Goal: Task Accomplishment & Management: Complete application form

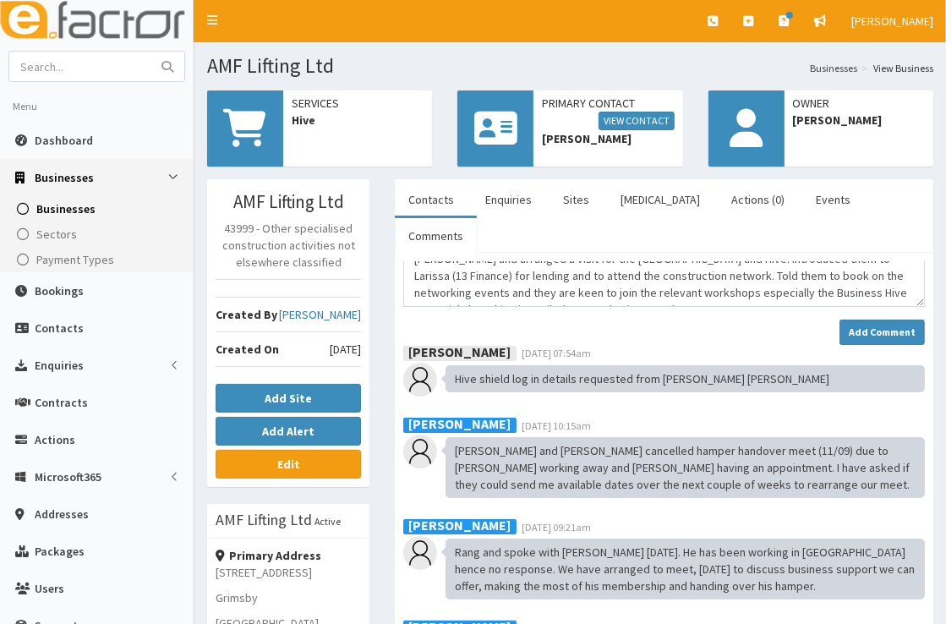
scroll to position [78, 0]
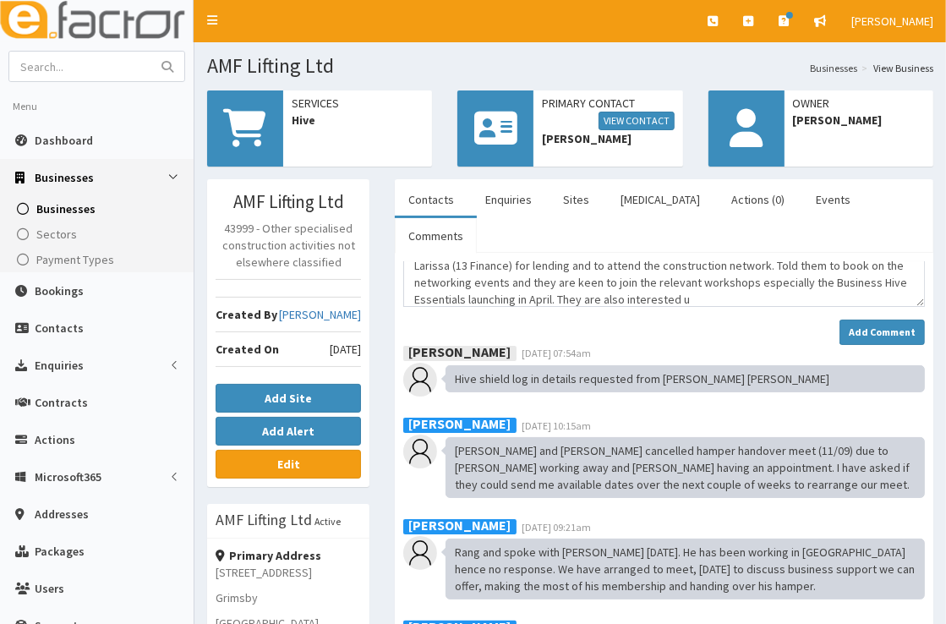
click at [492, 262] on textarea "Met with Ash and Robyn (08/10) to talk them through making the most of their me…" at bounding box center [664, 284] width 522 height 46
type textarea "Met with [PERSON_NAME] and [PERSON_NAME] (08/10) to talk them through making th…"
click at [868, 325] on strong "Add Comment" at bounding box center [882, 331] width 67 height 13
click at [860, 325] on strong "Add Comment" at bounding box center [882, 331] width 67 height 13
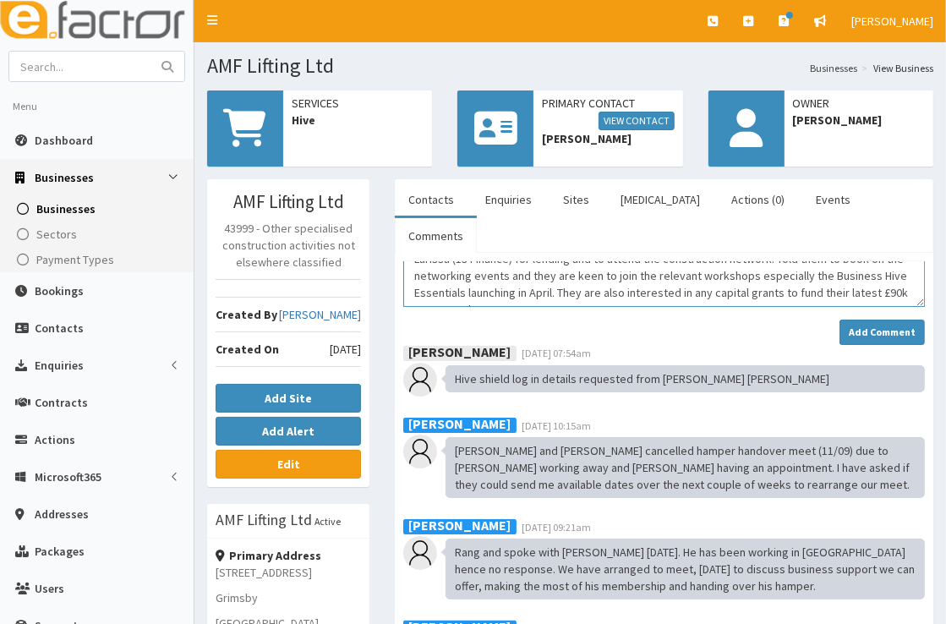
scroll to position [0, 0]
drag, startPoint x: 777, startPoint y: 266, endPoint x: 378, endPoint y: 225, distance: 401.2
click at [378, 225] on div "AMF Lifting Ltd 43999 - Other specialised construction activities not elsewhere…" at bounding box center [570, 589] width 752 height 820
click at [735, 320] on div "Add Comment" at bounding box center [664, 332] width 522 height 25
click at [868, 325] on strong "Add Comment" at bounding box center [882, 331] width 67 height 13
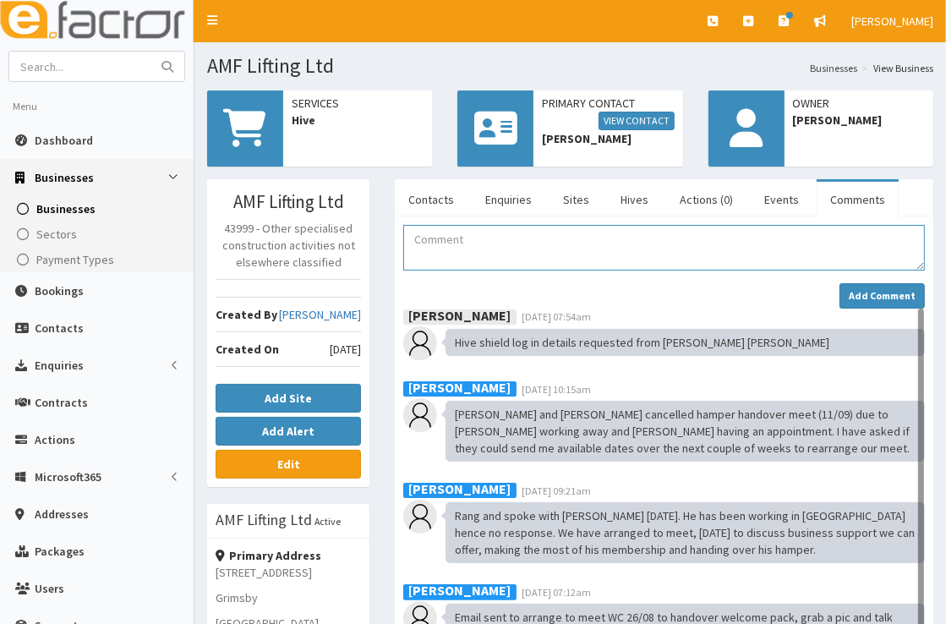
click at [453, 240] on textarea "Comment" at bounding box center [664, 248] width 522 height 46
paste textarea "Met with [PERSON_NAME] and [PERSON_NAME] (08/10) to talk them through making th…"
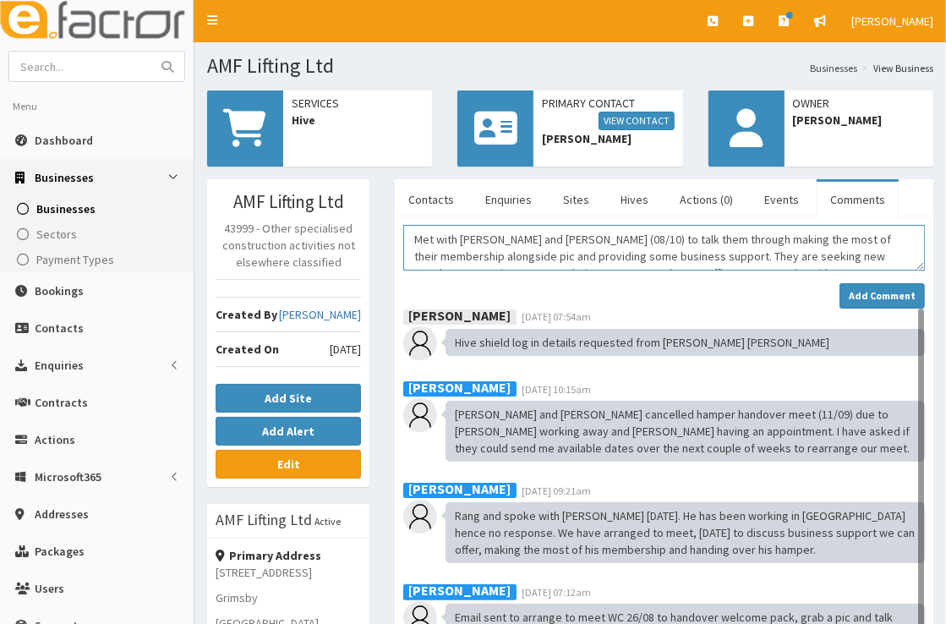
scroll to position [78, 0]
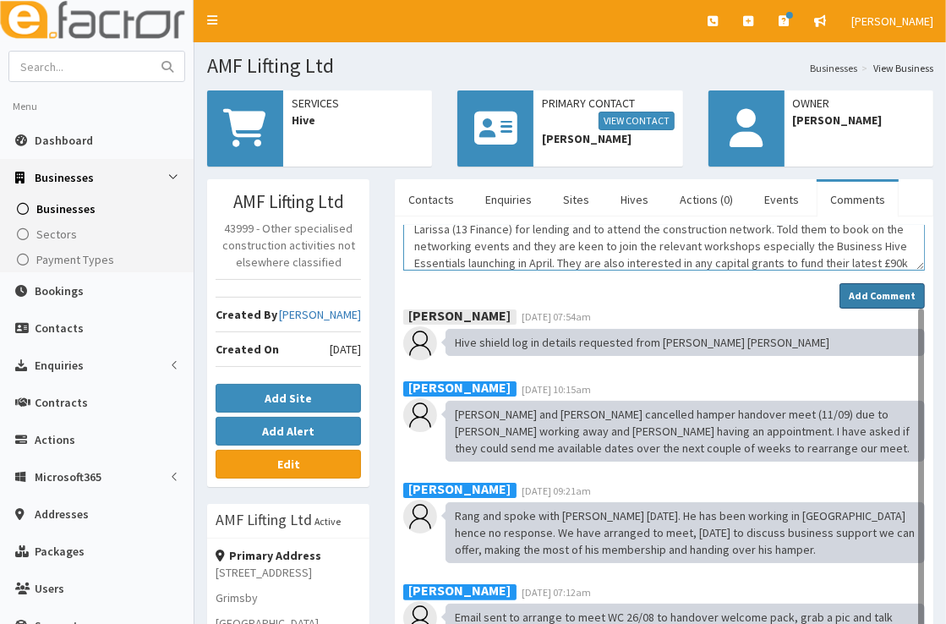
type textarea "Met with [PERSON_NAME] and [PERSON_NAME] (08/10) to talk them through making th…"
click at [886, 289] on strong "Add Comment" at bounding box center [882, 295] width 67 height 13
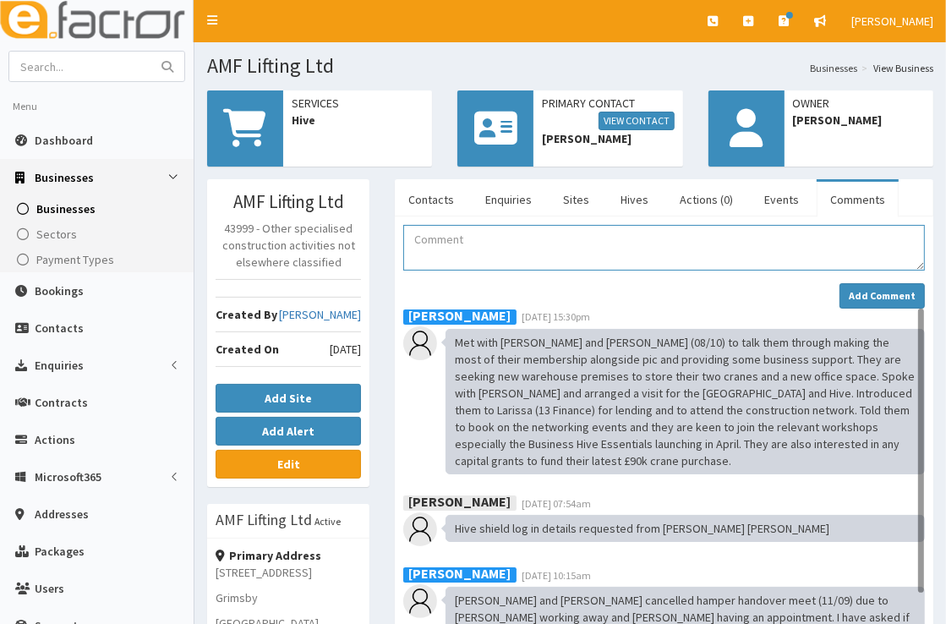
click at [583, 253] on textarea "Comment" at bounding box center [664, 248] width 522 height 46
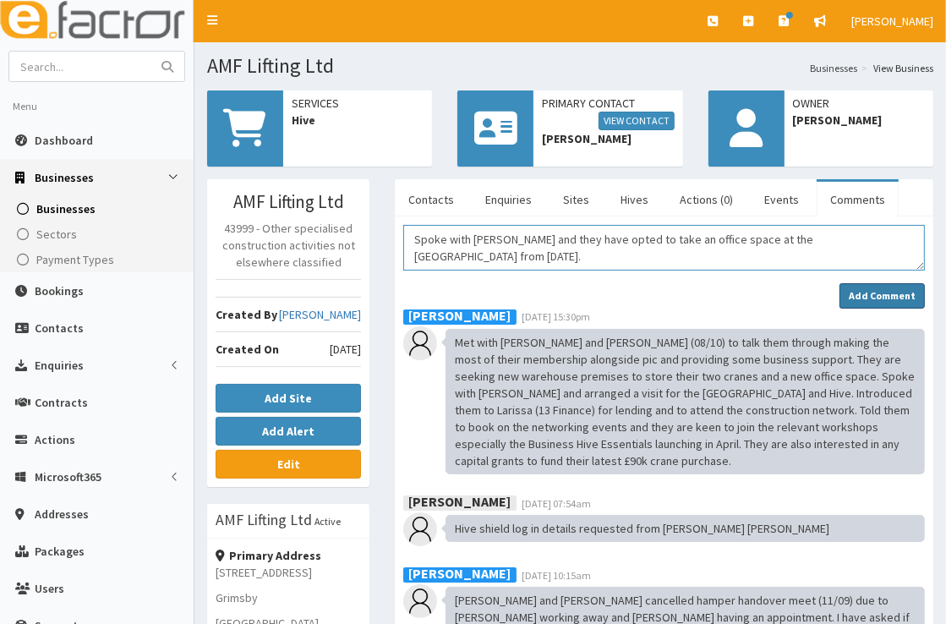
type textarea "Spoke with [PERSON_NAME] and they have opted to take an office space at the [GE…"
click at [900, 289] on strong "Add Comment" at bounding box center [882, 295] width 67 height 13
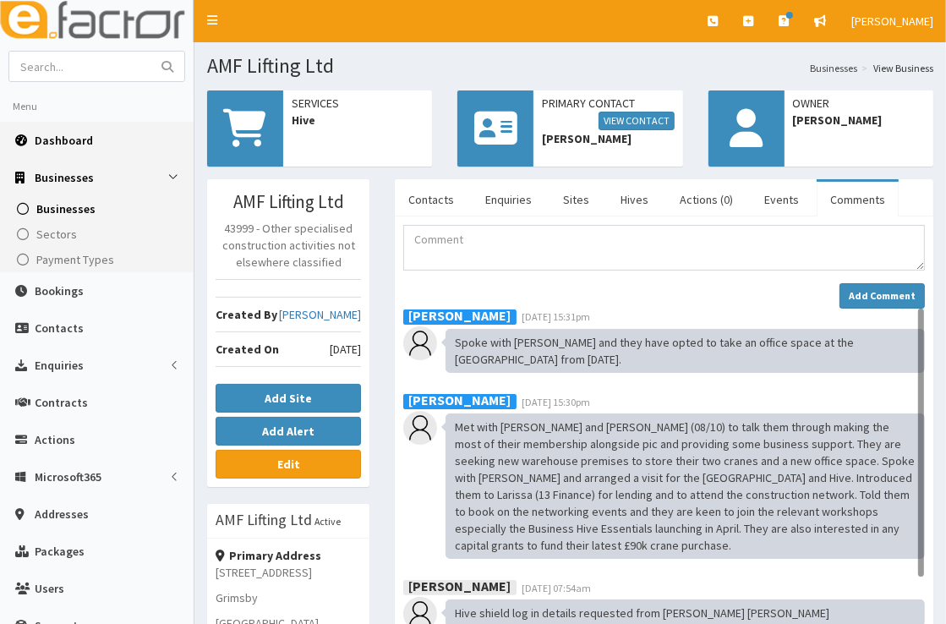
click at [70, 137] on span "Dashboard" at bounding box center [64, 140] width 58 height 15
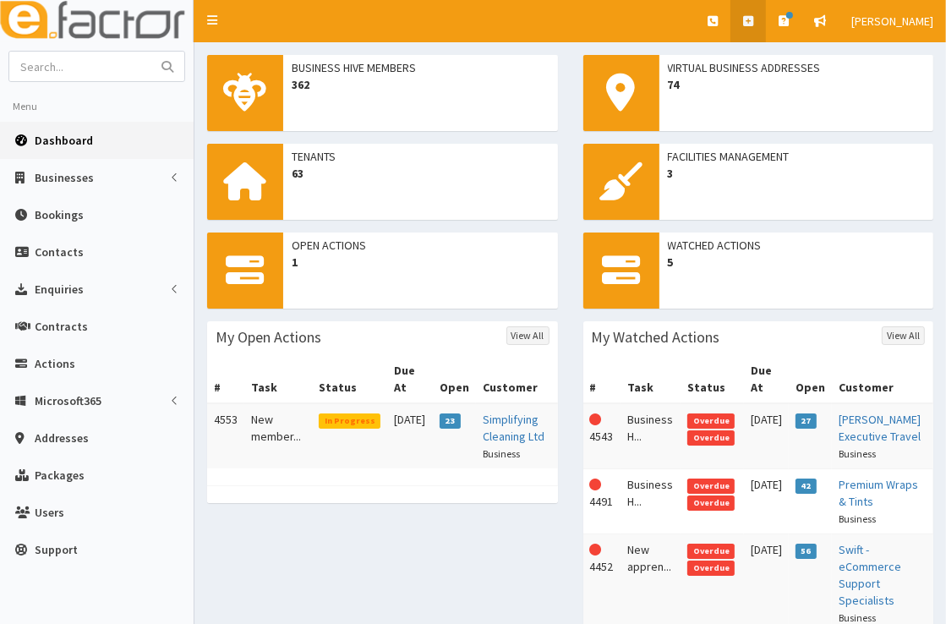
click at [760, 34] on link at bounding box center [748, 21] width 36 height 42
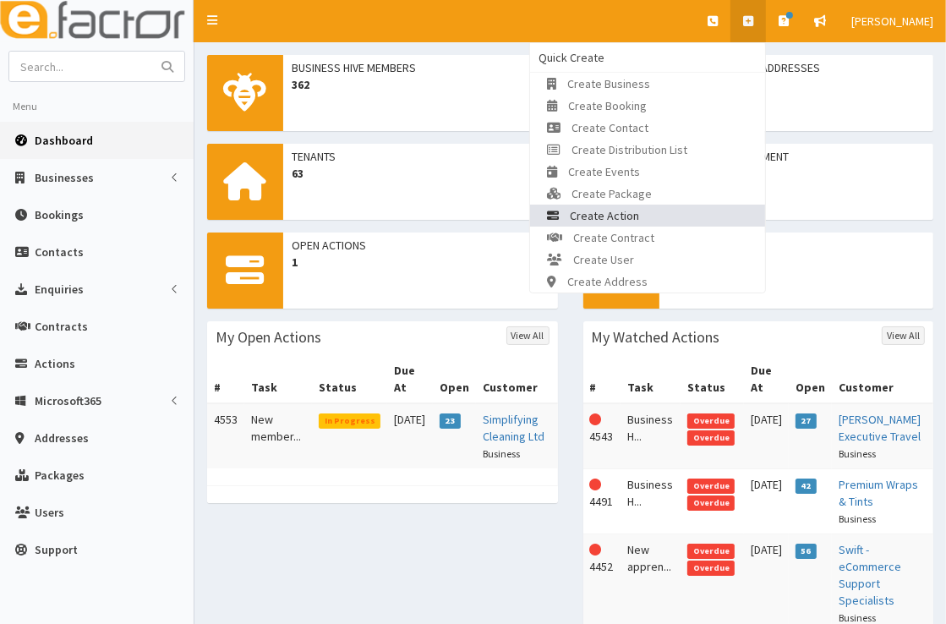
click at [692, 215] on link "Create Action" at bounding box center [647, 216] width 235 height 22
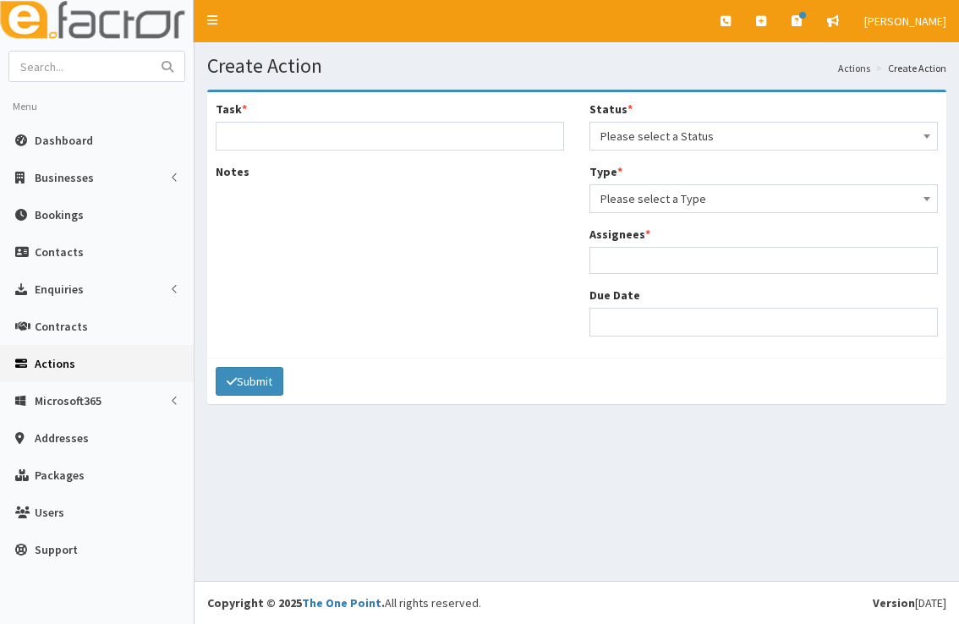
select select
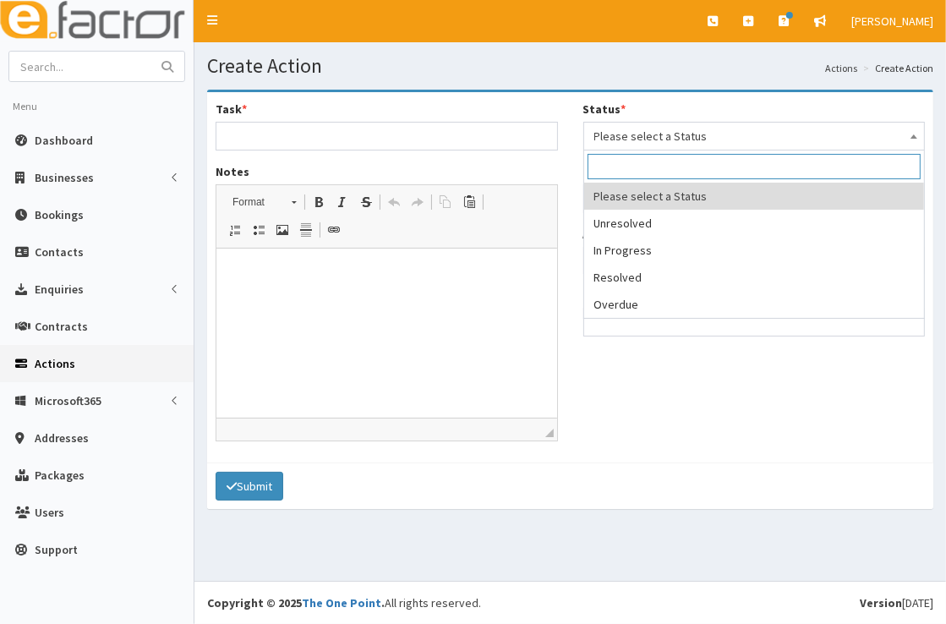
click at [658, 138] on span "Please select a Status" at bounding box center [754, 136] width 320 height 24
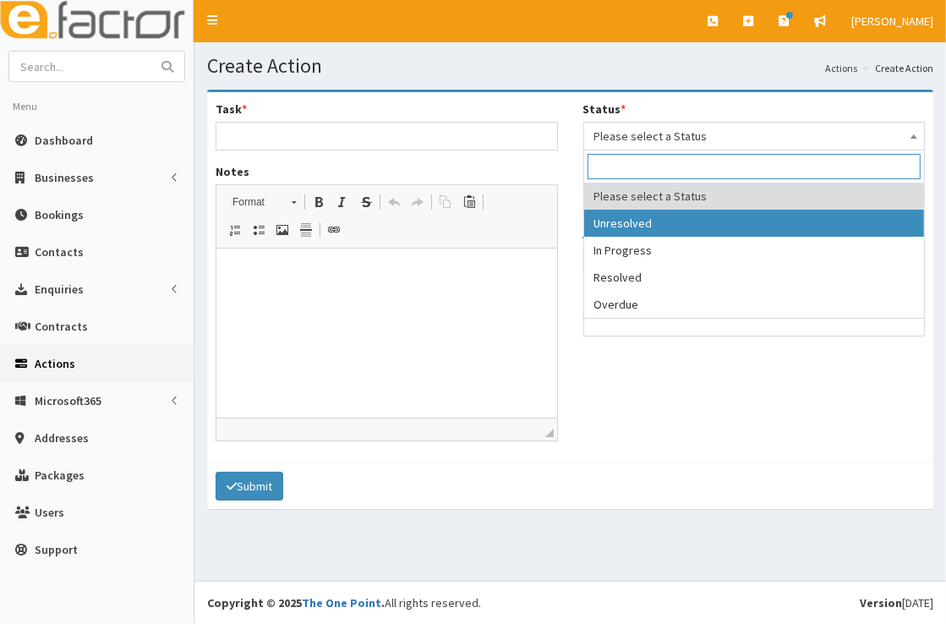
select select "1"
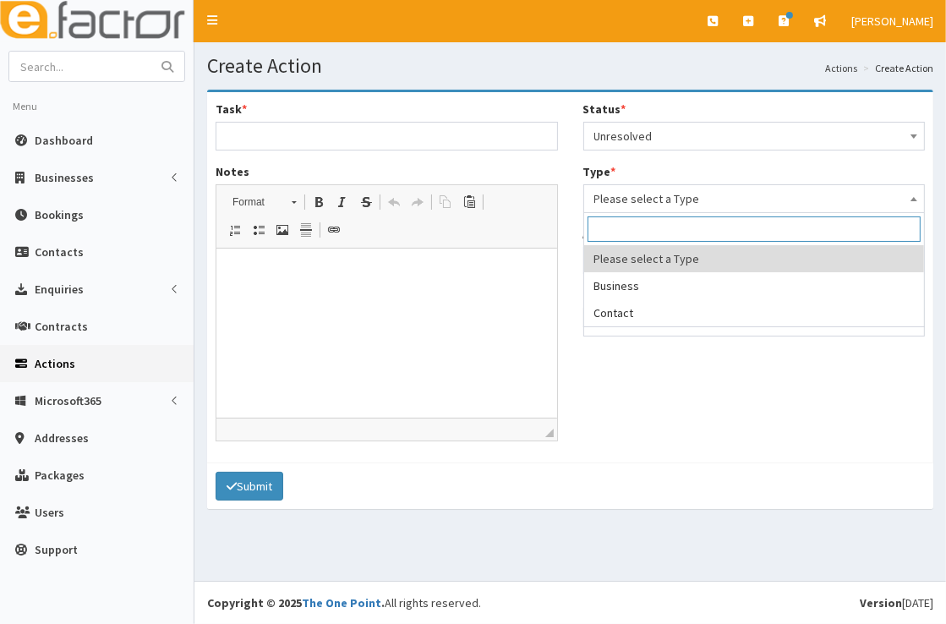
click at [676, 201] on span "Please select a Type" at bounding box center [754, 199] width 320 height 24
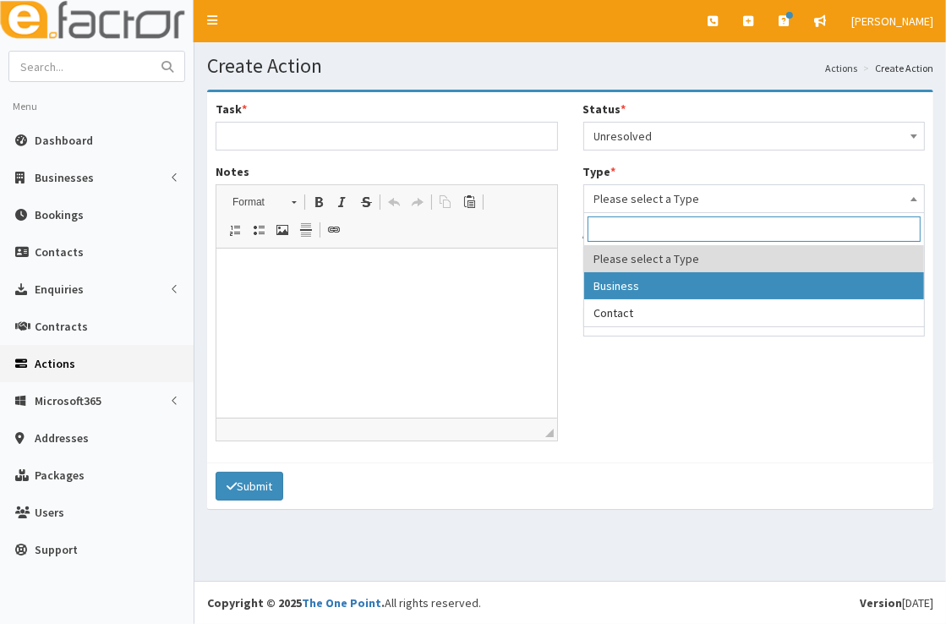
select select "business"
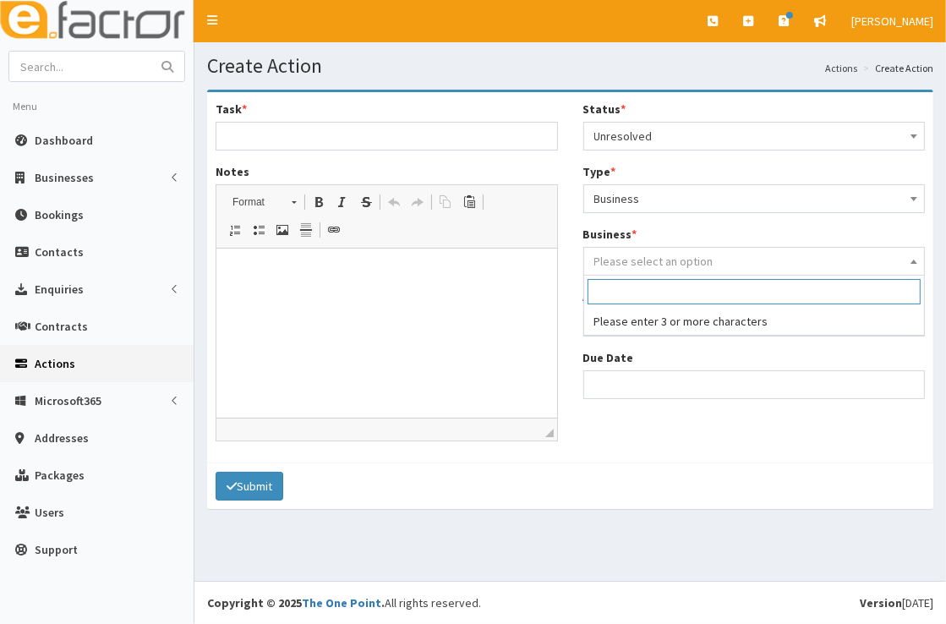
click at [684, 263] on span "Please select an option" at bounding box center [653, 261] width 119 height 15
type input "t"
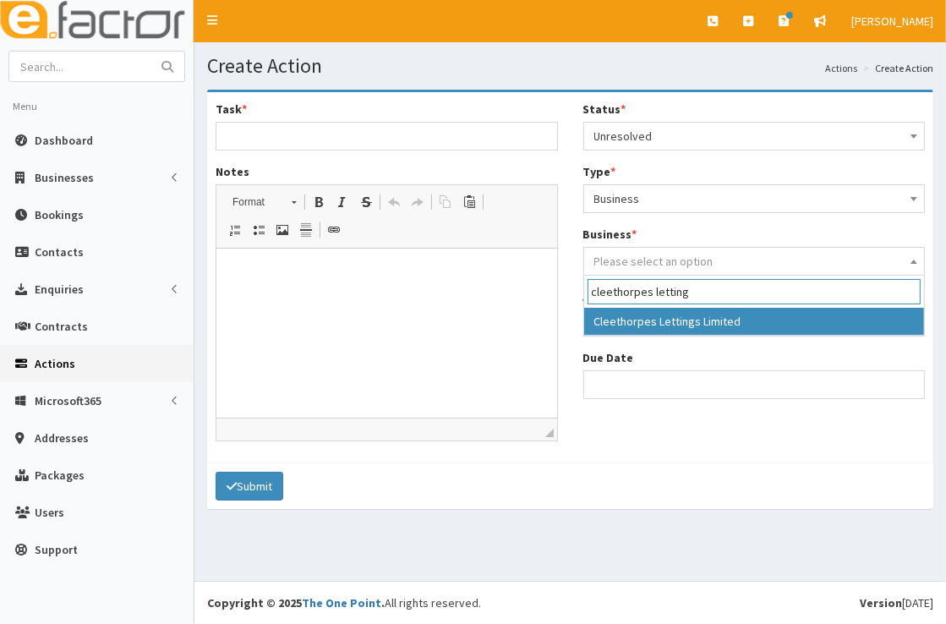
type input "cleethorpes letting"
select select "2996"
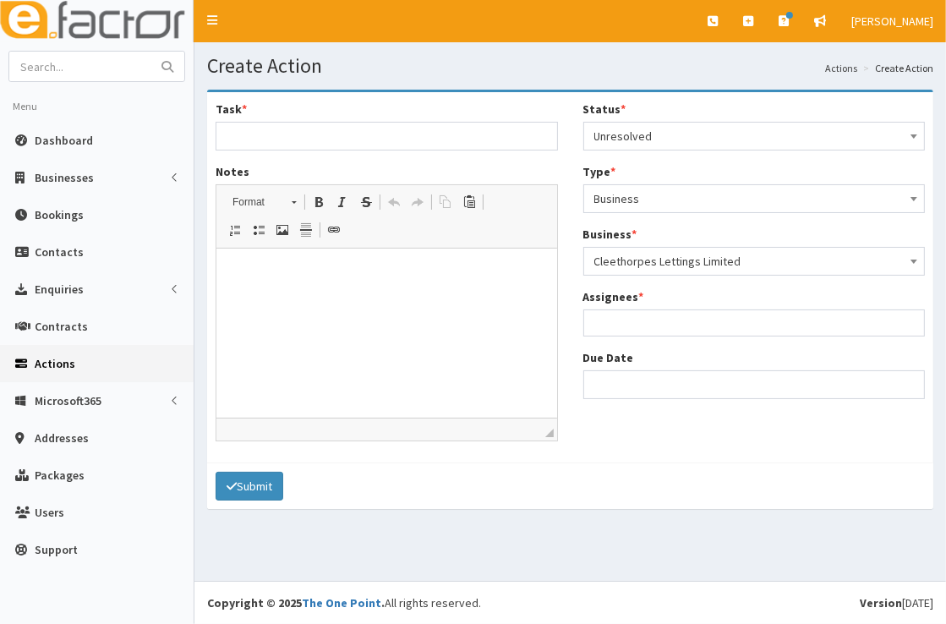
click at [700, 324] on ul at bounding box center [754, 320] width 341 height 21
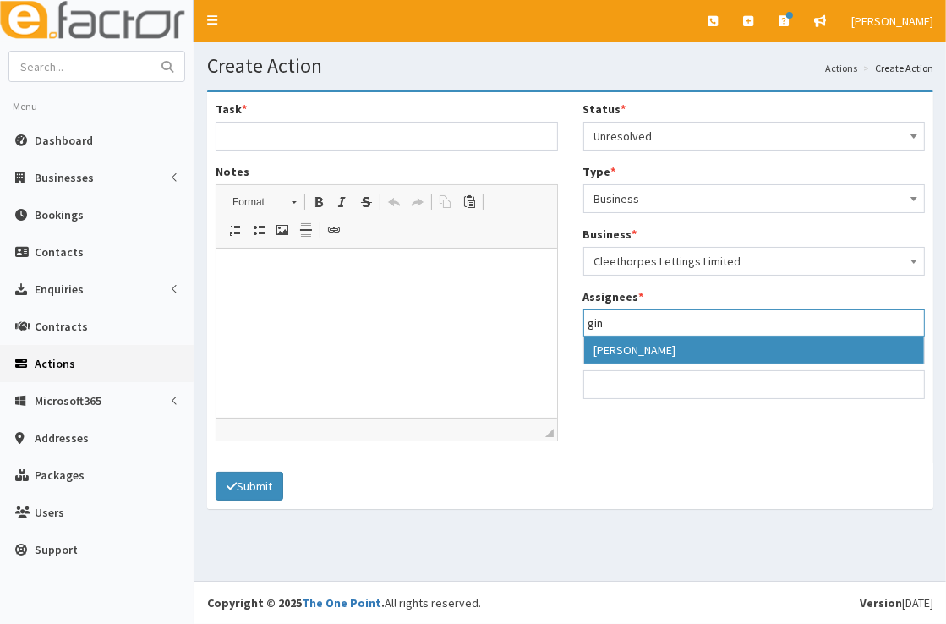
type input "gin"
select select "20"
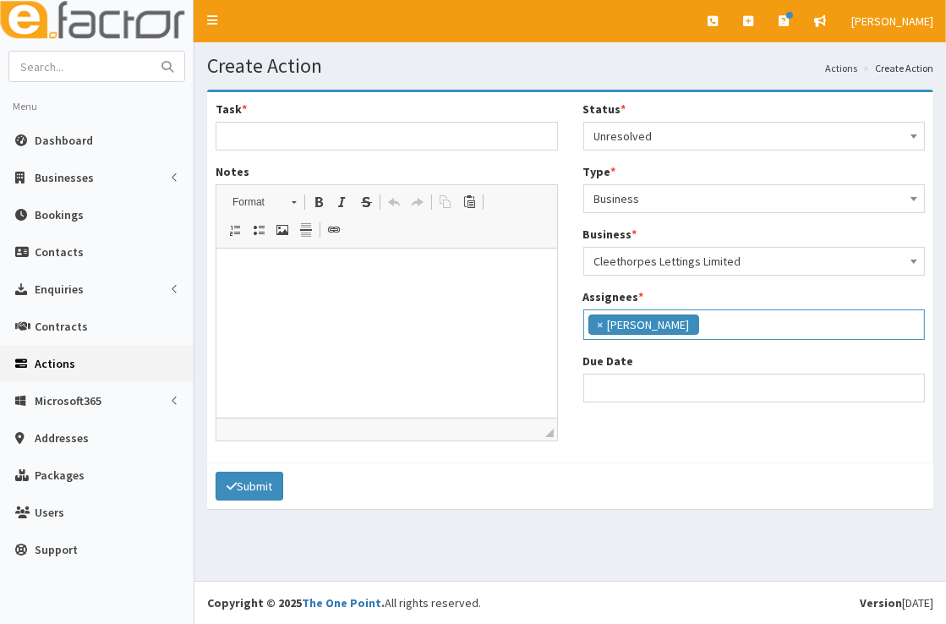
scroll to position [110, 0]
click at [666, 391] on input "Due Date" at bounding box center [754, 388] width 342 height 29
select select "12"
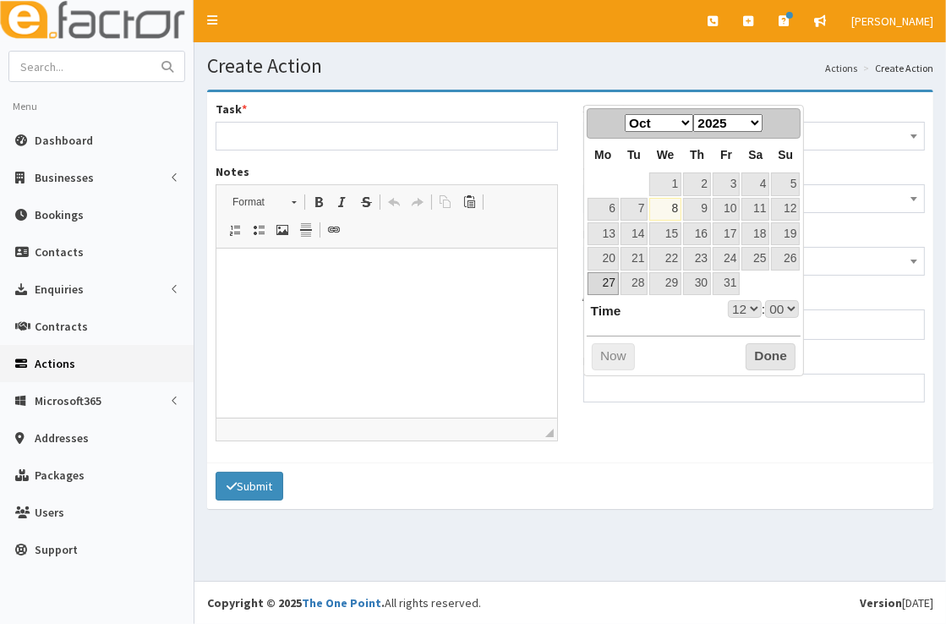
click at [605, 288] on link "27" at bounding box center [603, 283] width 31 height 23
type input "27-10-2025 12:00"
select select "12"
click at [740, 207] on link "10" at bounding box center [726, 209] width 27 height 23
type input "10-10-2025 12:00"
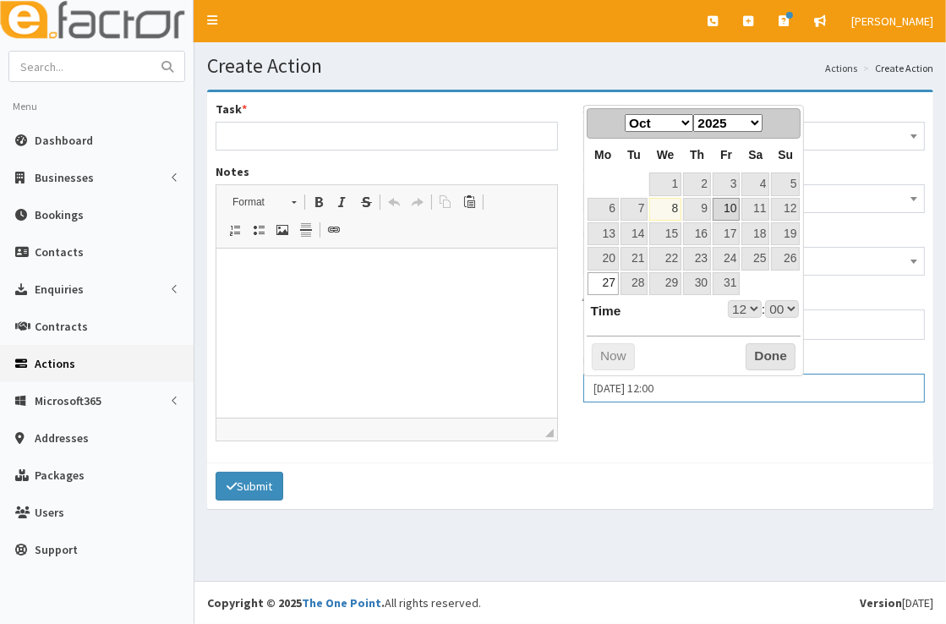
select select "12"
click at [759, 354] on button "Done" at bounding box center [771, 356] width 50 height 27
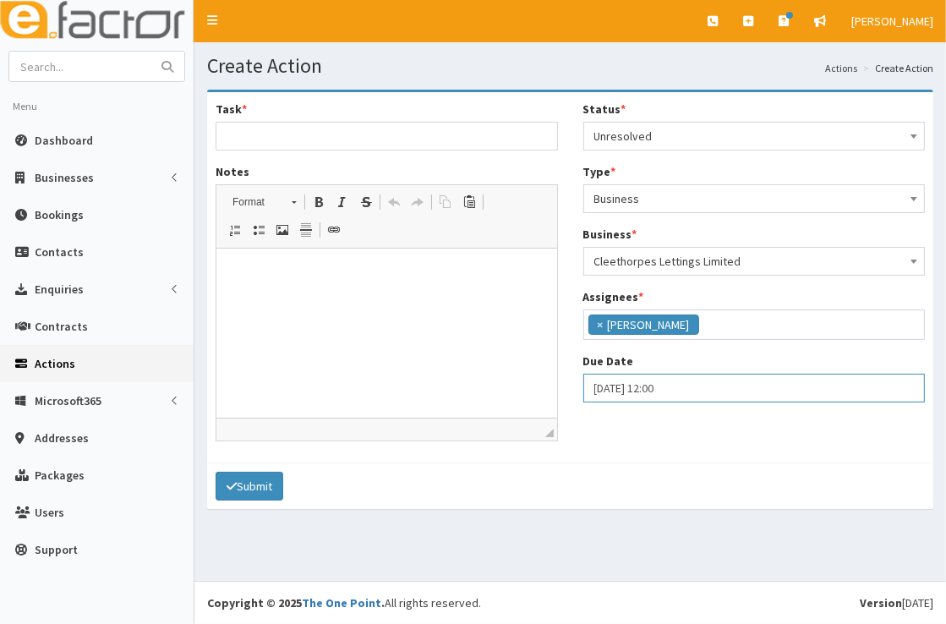
click at [707, 377] on input "[DATE] 12:00" at bounding box center [754, 388] width 342 height 29
select select "12"
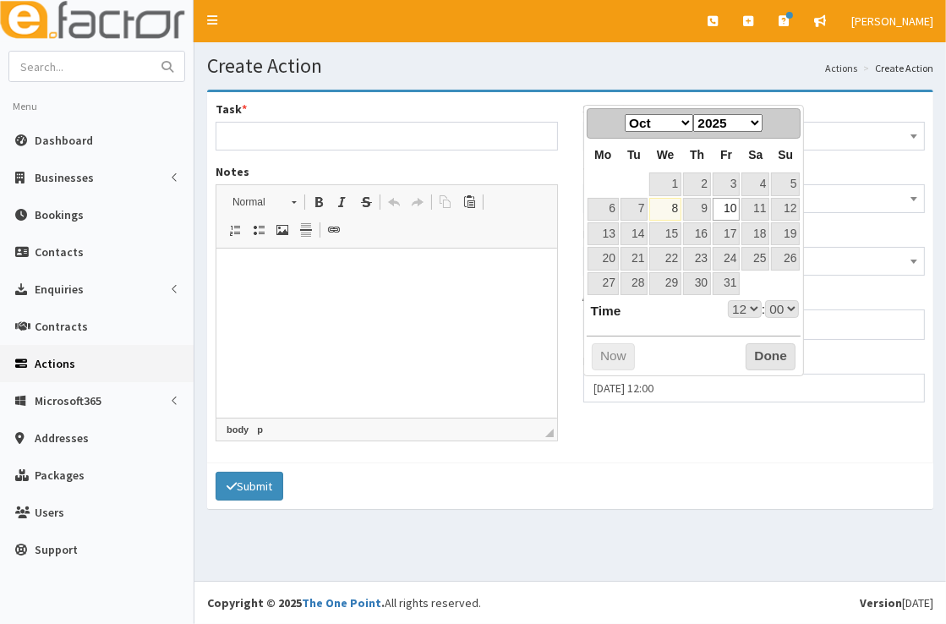
click at [338, 295] on html at bounding box center [386, 275] width 341 height 52
click at [344, 137] on input "Task *" at bounding box center [387, 136] width 342 height 29
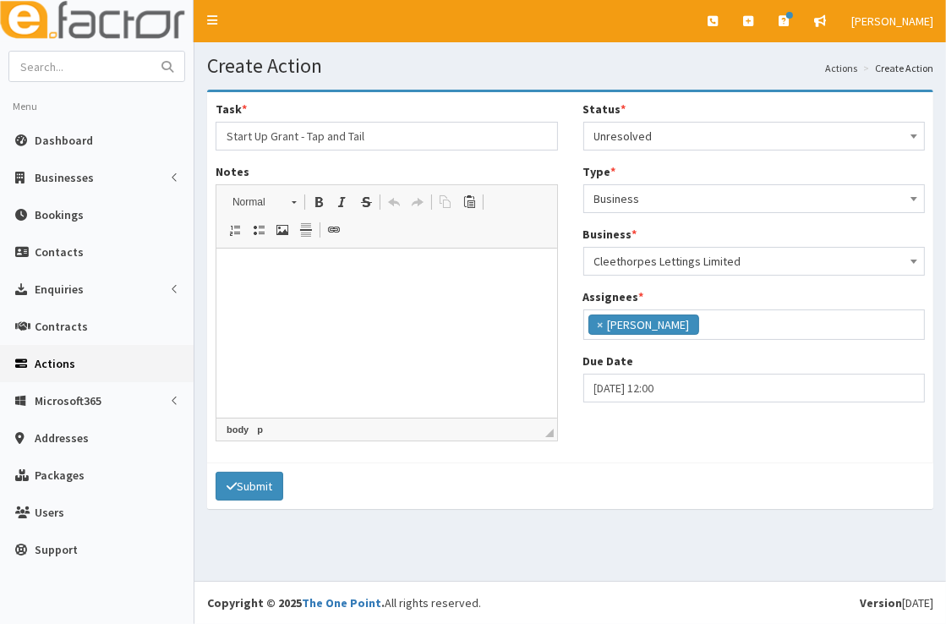
type input "Start Up Grant - Tap and Tail"
click at [320, 282] on p at bounding box center [385, 274] width 307 height 18
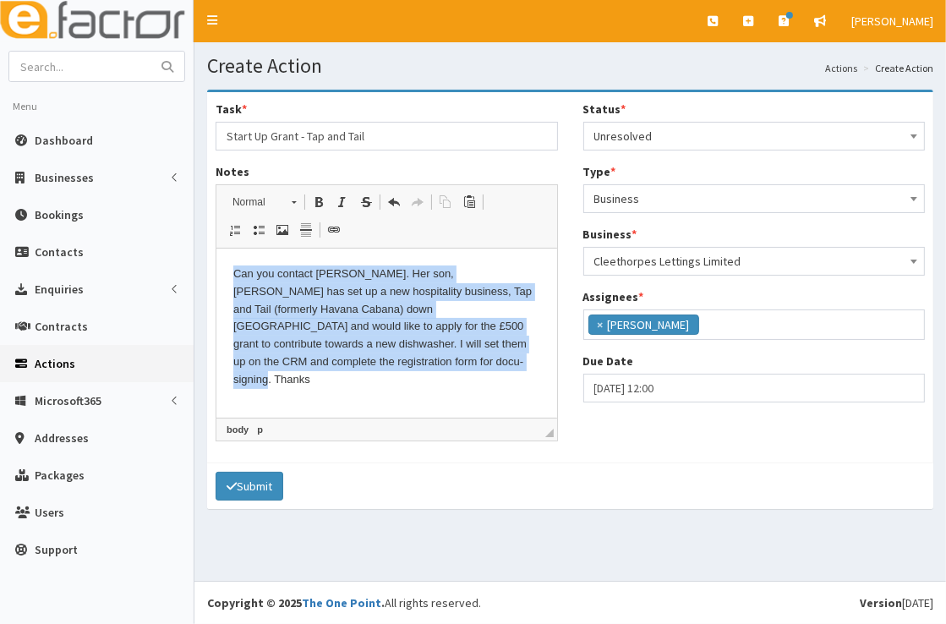
drag, startPoint x: 401, startPoint y: 376, endPoint x: 210, endPoint y: 273, distance: 217.1
click at [216, 273] on html "Can you contact Sarah. Her son, Jamie Bottomley has set up a new hospitality bu…" at bounding box center [386, 327] width 341 height 157
copy p "Can you contact Sarah. Her son, Jamie Bottomley has set up a new hospitality bu…"
click at [482, 349] on p "Can you contact Sarah. Her son, Jamie Bottomley has set up a new hospitality bu…" at bounding box center [385, 326] width 307 height 123
drag, startPoint x: 295, startPoint y: 365, endPoint x: 231, endPoint y: 271, distance: 114.4
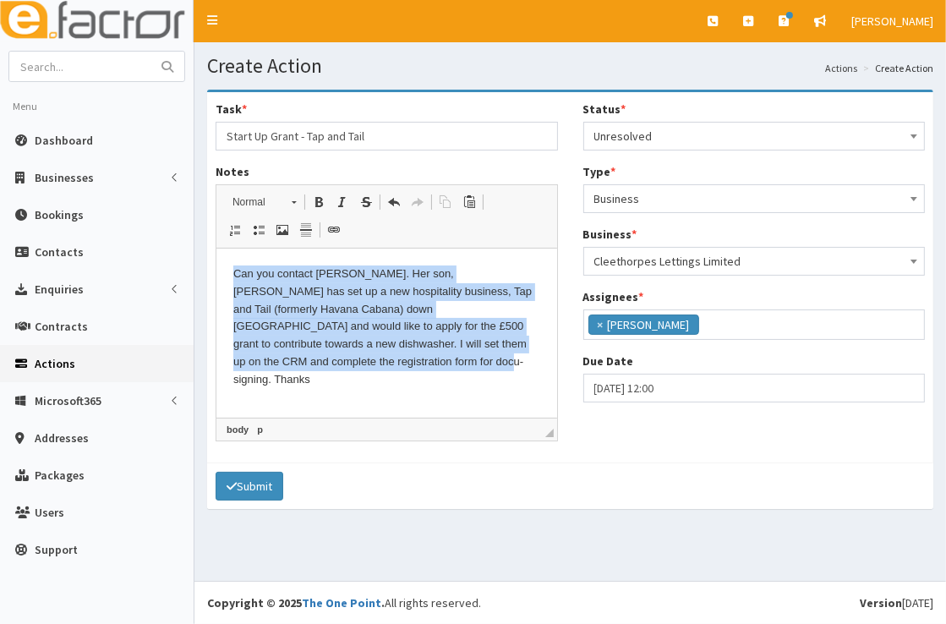
click at [231, 271] on html "Can you contact Sarah. Her son, Jamie Bottomley has set up a new hospitality bu…" at bounding box center [386, 327] width 341 height 157
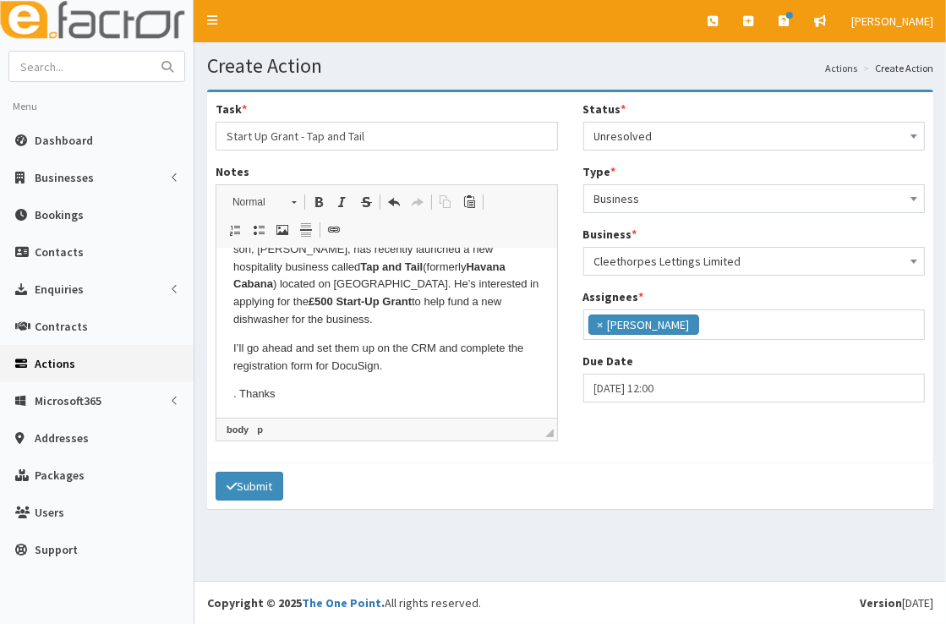
scroll to position [41, 0]
click at [239, 400] on p ". Thanks" at bounding box center [385, 395] width 307 height 18
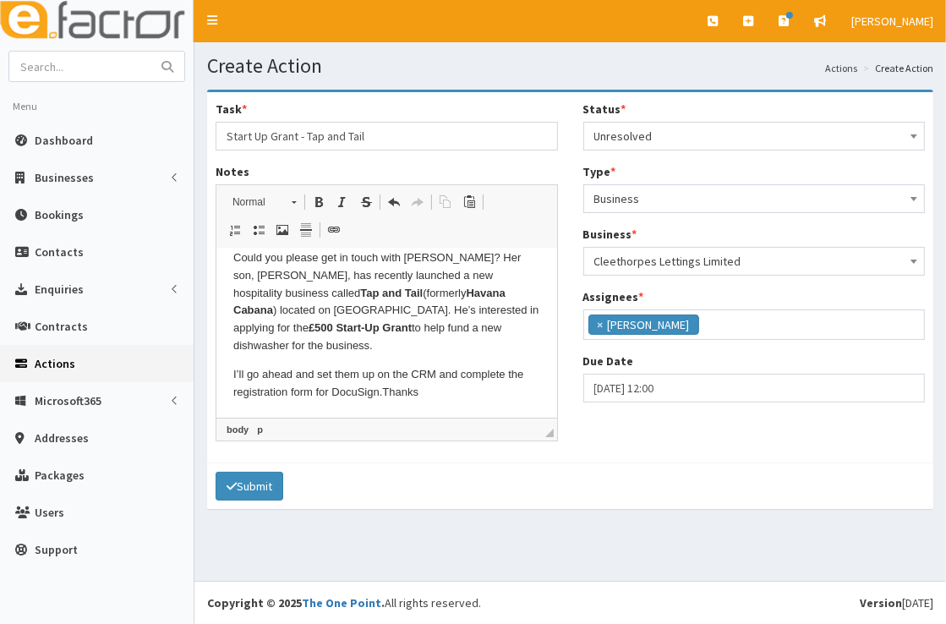
scroll to position [0, 0]
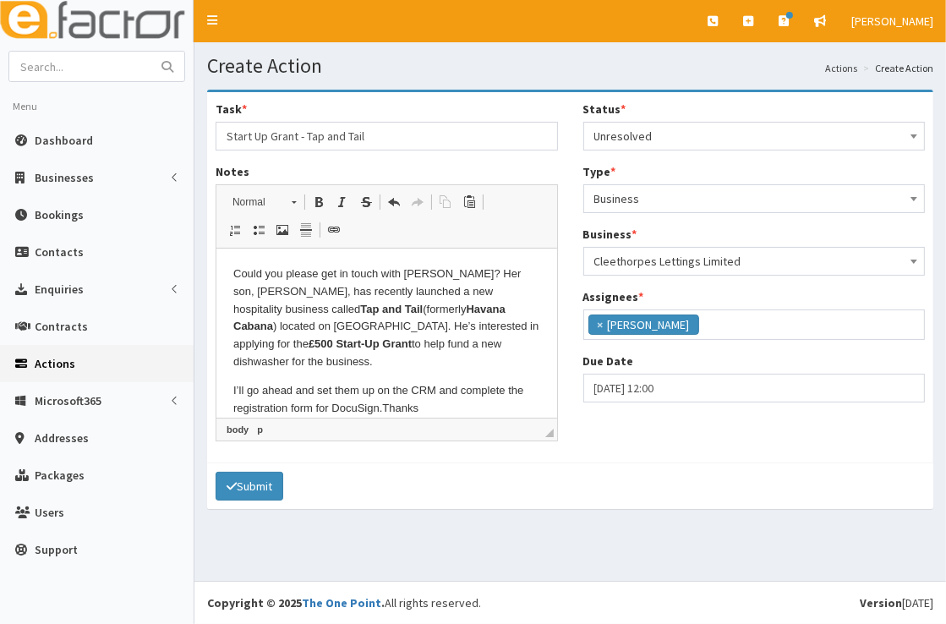
drag, startPoint x: 279, startPoint y: 341, endPoint x: 230, endPoint y: 256, distance: 97.7
click at [230, 256] on html "Could you please get in touch with Sarah? Her son, Jamie Bottomley, has recentl…" at bounding box center [386, 341] width 341 height 185
click at [365, 322] on p "Could you please get in touch with Sarah? Her son, Jamie Bottomley, has recentl…" at bounding box center [385, 318] width 307 height 106
click at [436, 275] on p "Could you please get in touch with Sarah? Her son, Jamie Bottomley, has recentl…" at bounding box center [385, 318] width 307 height 106
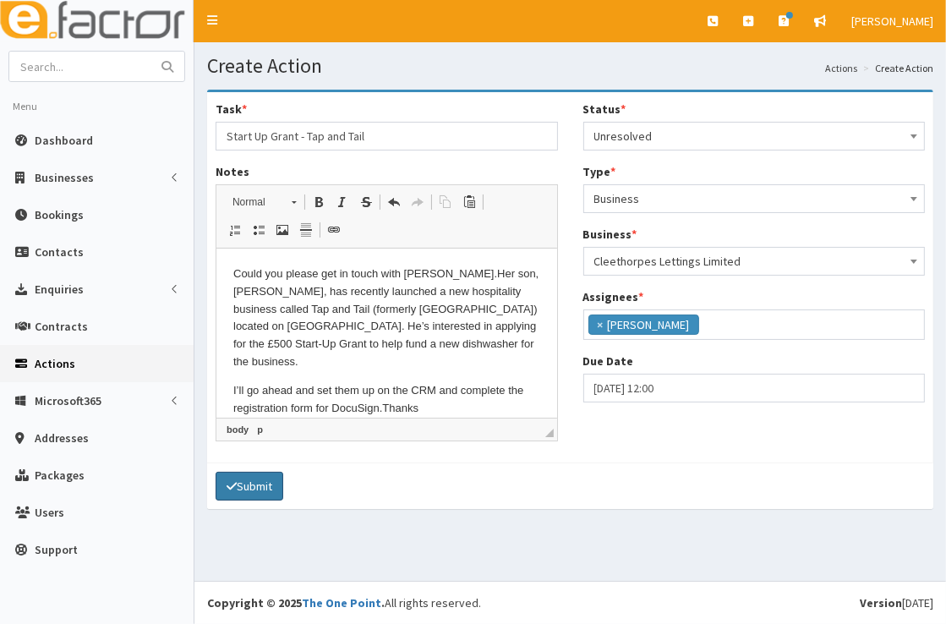
click at [269, 479] on button "Submit" at bounding box center [250, 486] width 68 height 29
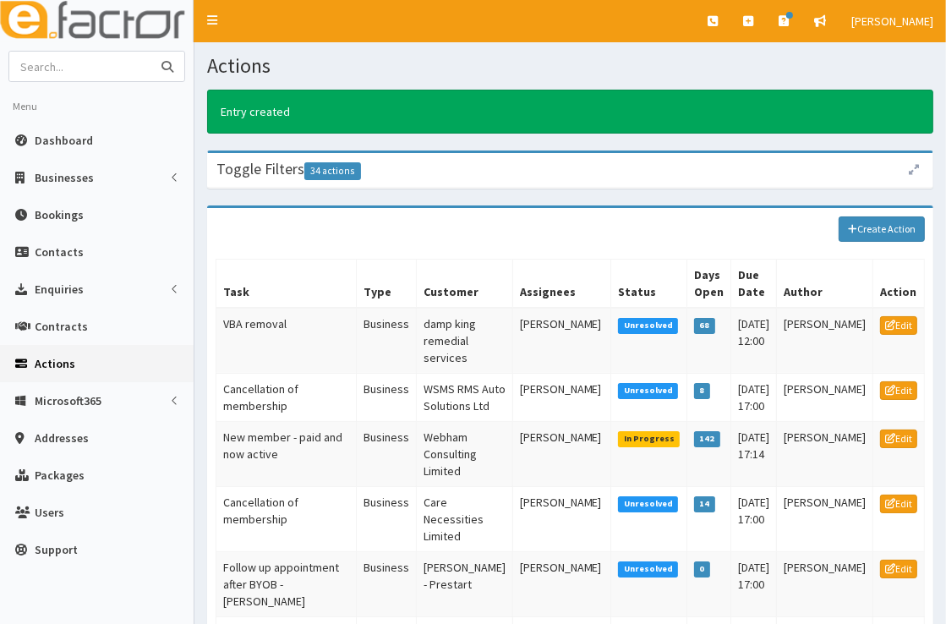
click at [74, 70] on input "text" at bounding box center [80, 67] width 142 height 30
type input "tim lawson"
click at [150, 52] on button "submit" at bounding box center [167, 67] width 34 height 30
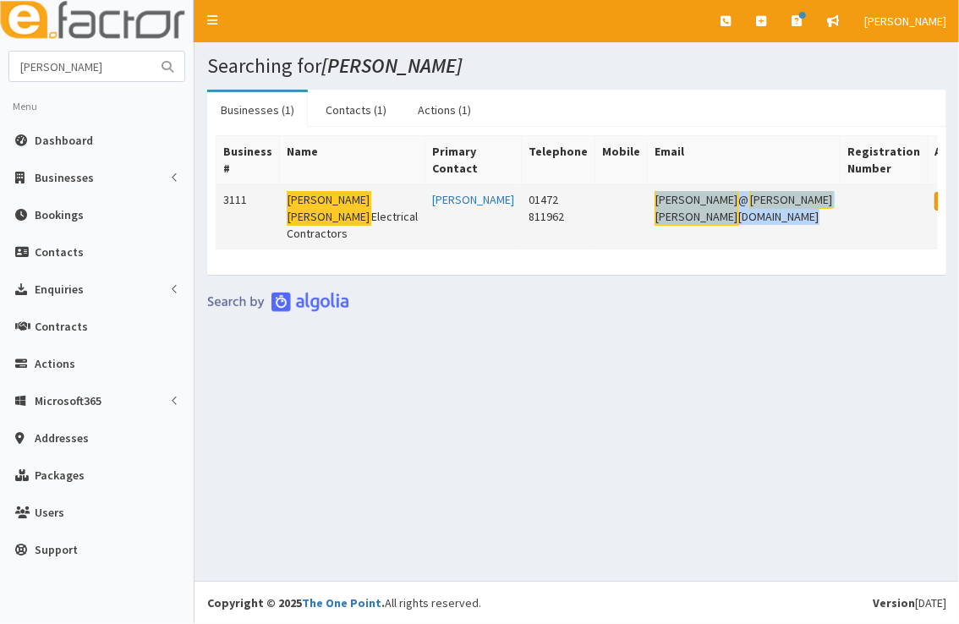
drag, startPoint x: 788, startPoint y: 201, endPoint x: 611, endPoint y: 208, distance: 176.8
click at [611, 208] on tr "3111 [PERSON_NAME] Electrical Contractors [PERSON_NAME] 01472 811962 [PERSON_NA…" at bounding box center [600, 216] width 768 height 65
copy tr "[PERSON_NAME] @ [PERSON_NAME] [DOMAIN_NAME]"
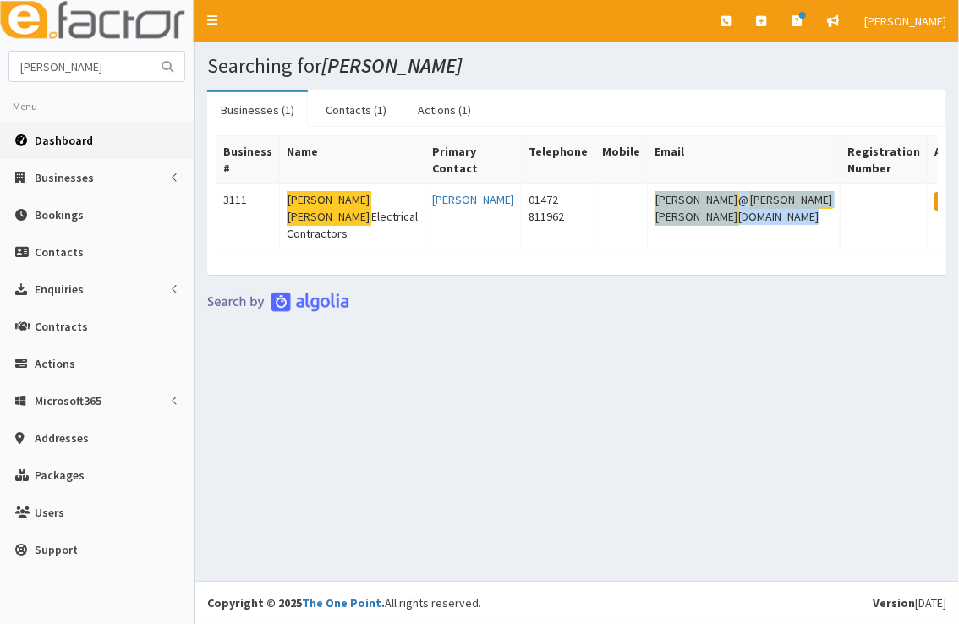
click at [90, 140] on link "Dashboard" at bounding box center [97, 140] width 194 height 37
